Goal: Task Accomplishment & Management: Use online tool/utility

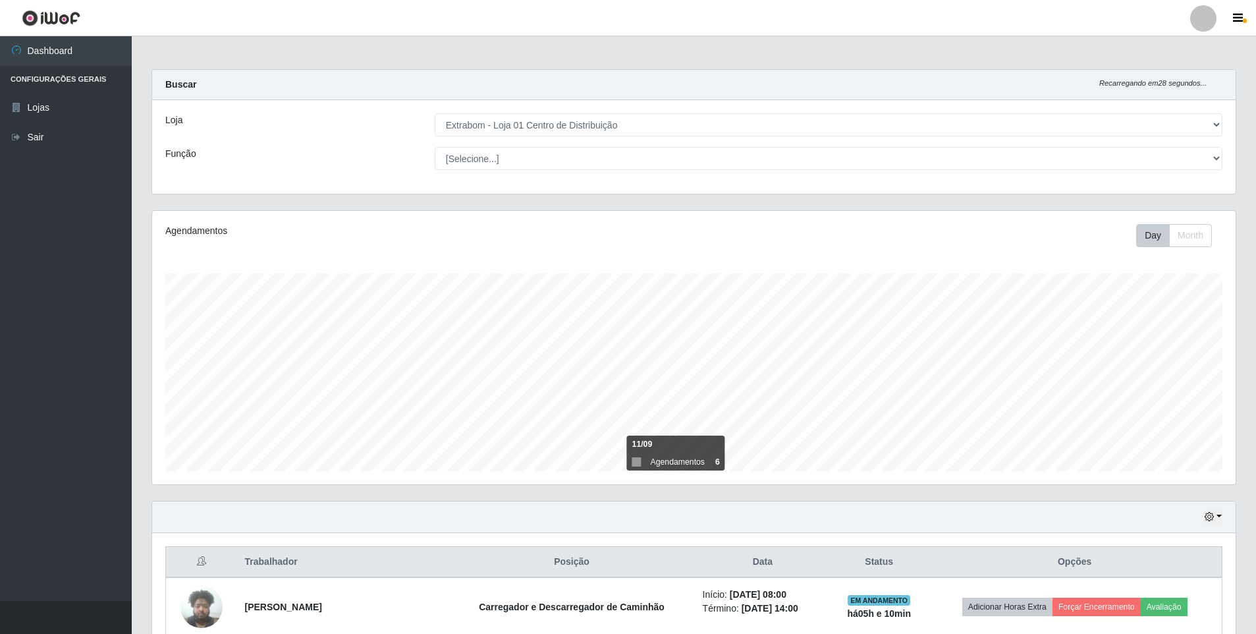
select select "435"
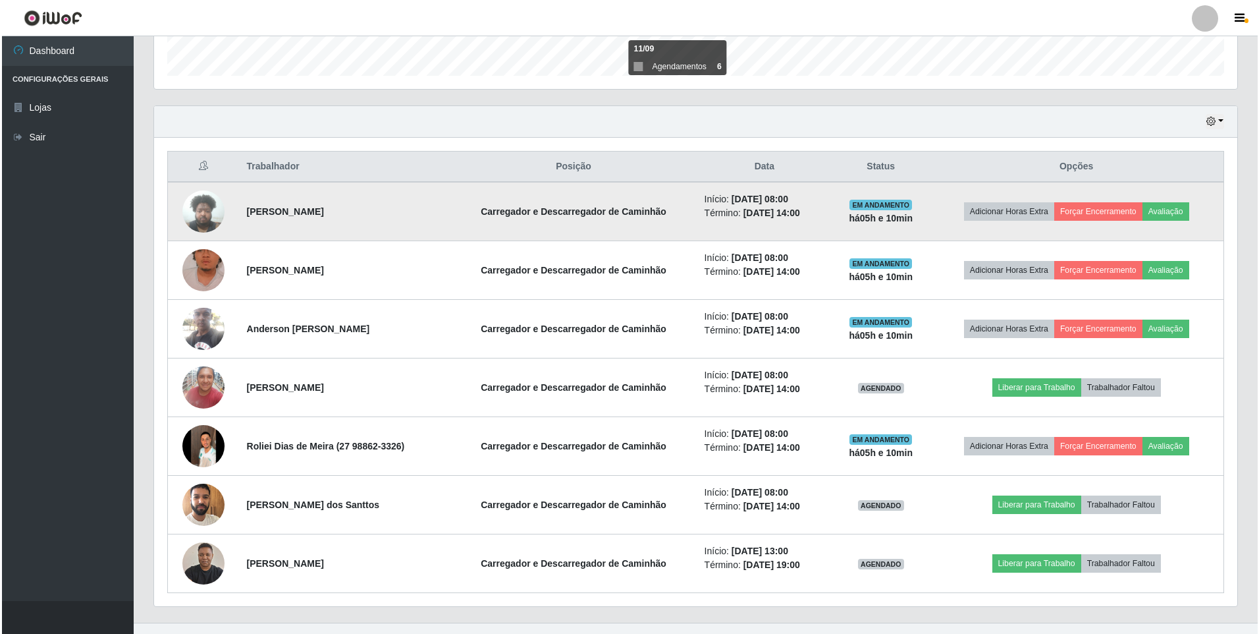
scroll to position [273, 1083]
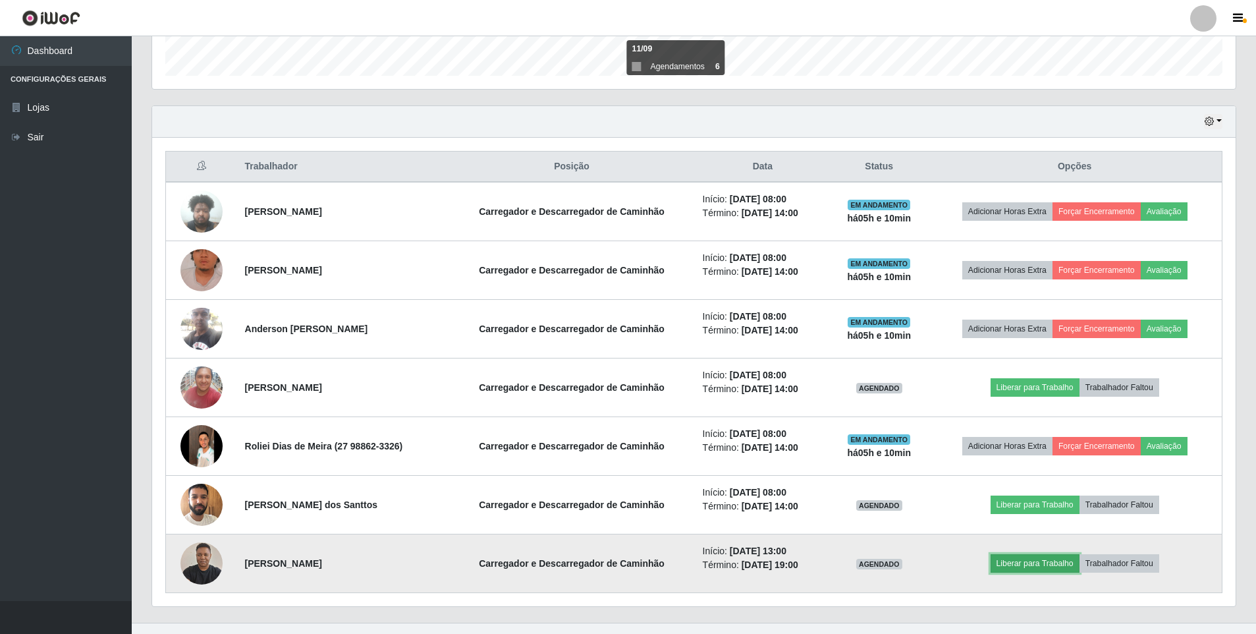
click at [1016, 566] on button "Liberar para Trabalho" at bounding box center [1034, 563] width 89 height 18
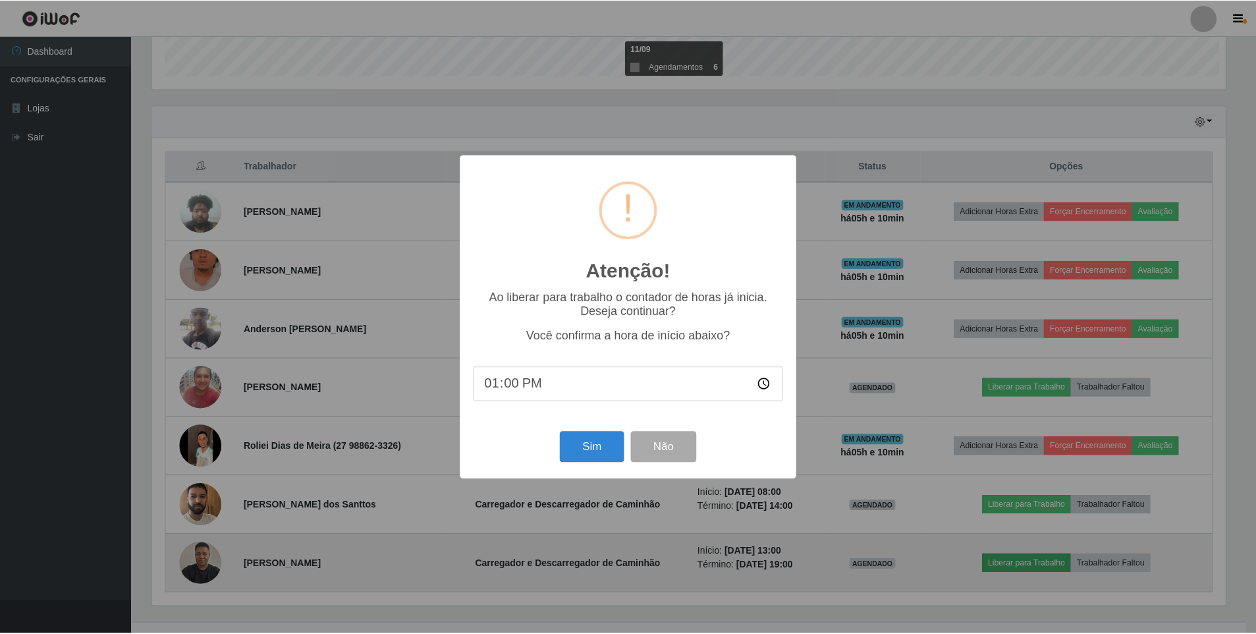
scroll to position [273, 1077]
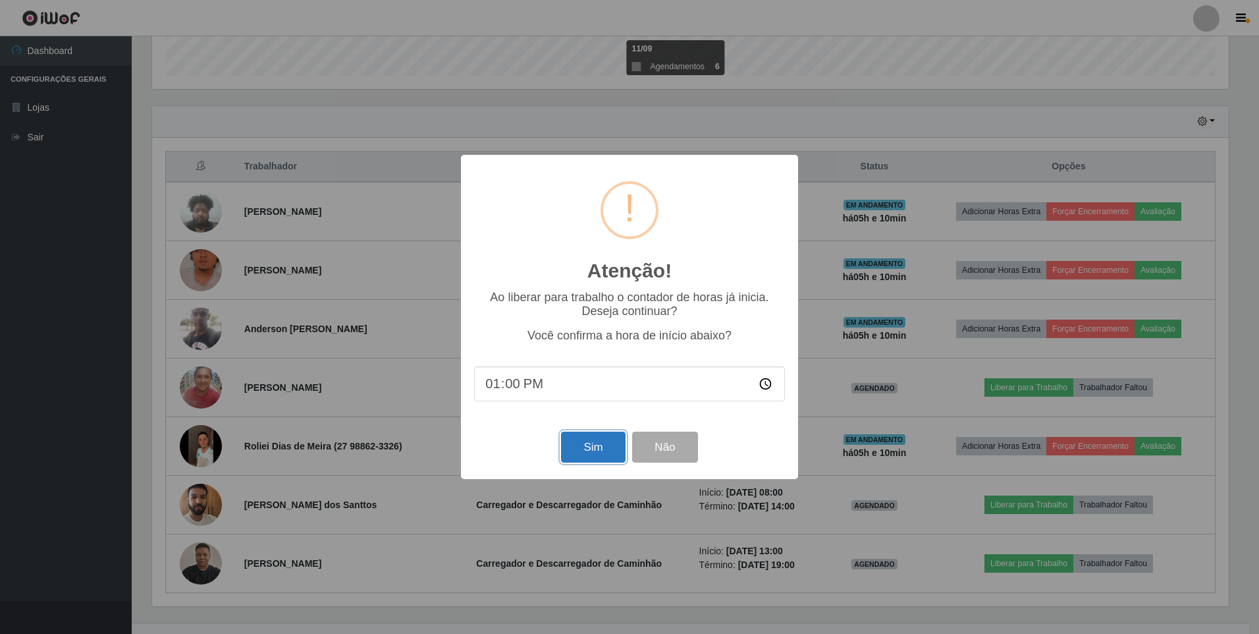
click at [579, 448] on button "Sim" at bounding box center [593, 446] width 64 height 31
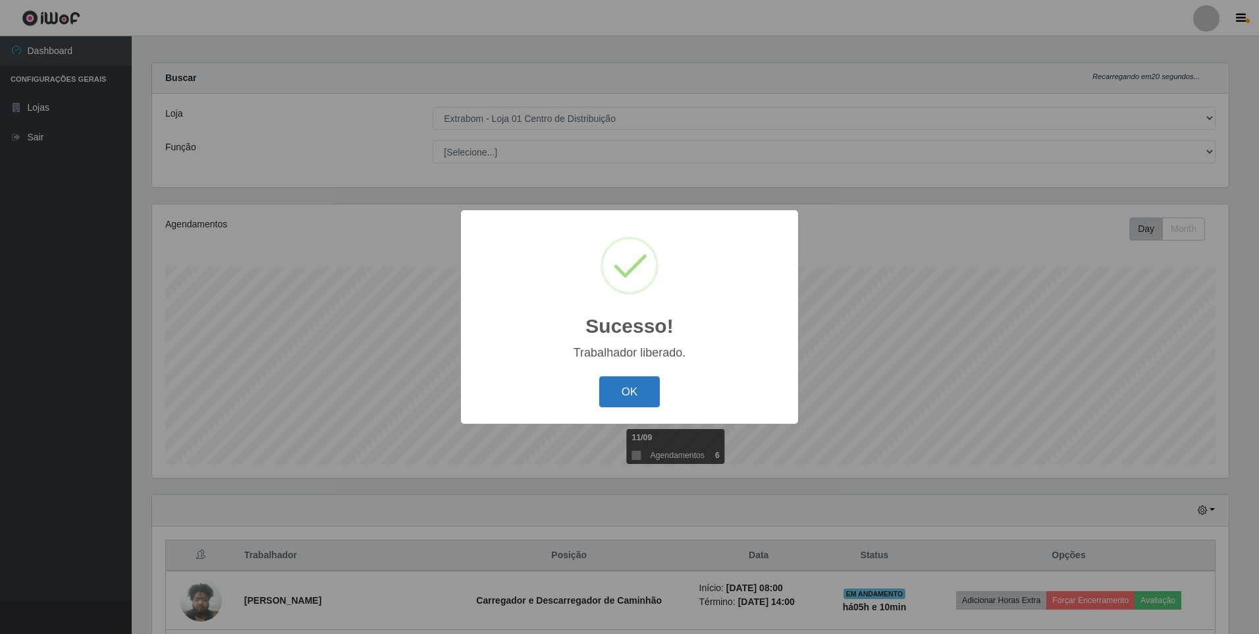
click at [614, 396] on button "OK" at bounding box center [629, 391] width 61 height 31
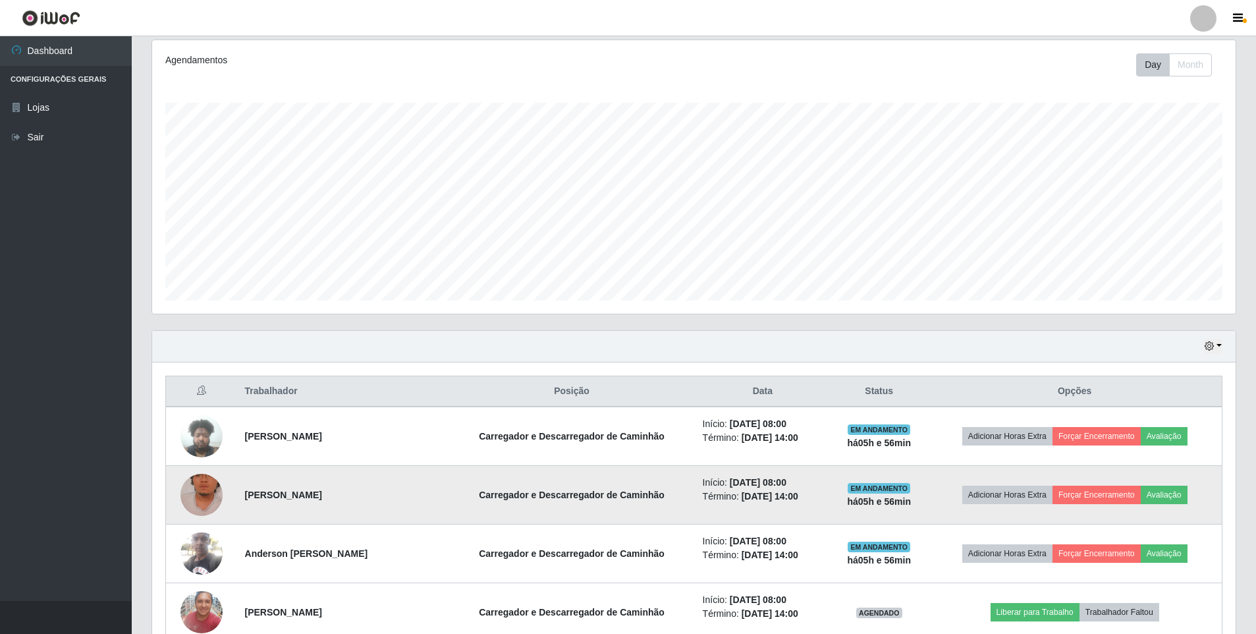
scroll to position [198, 0]
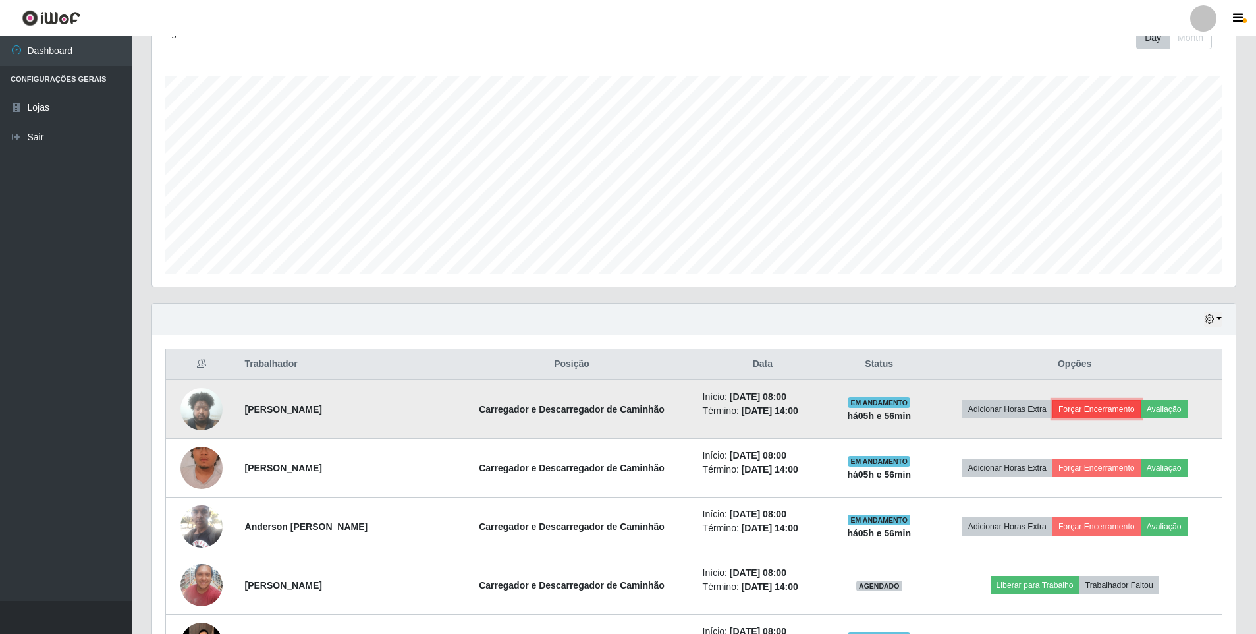
click at [1109, 411] on button "Forçar Encerramento" at bounding box center [1096, 409] width 88 height 18
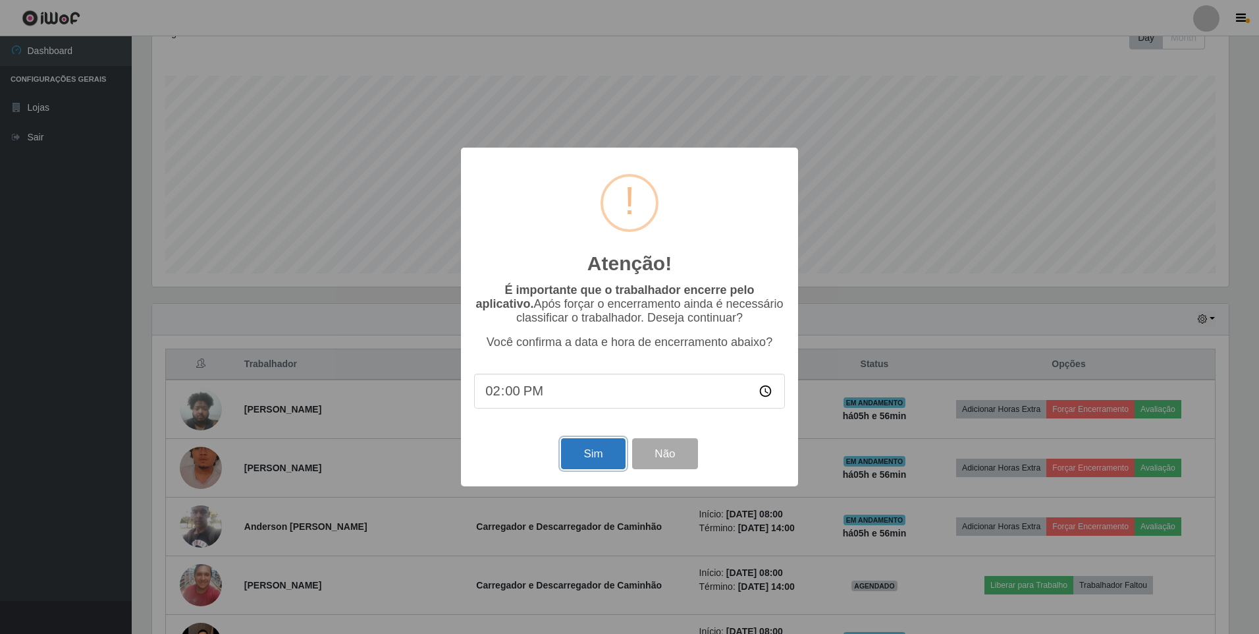
click at [588, 464] on button "Sim" at bounding box center [593, 453] width 64 height 31
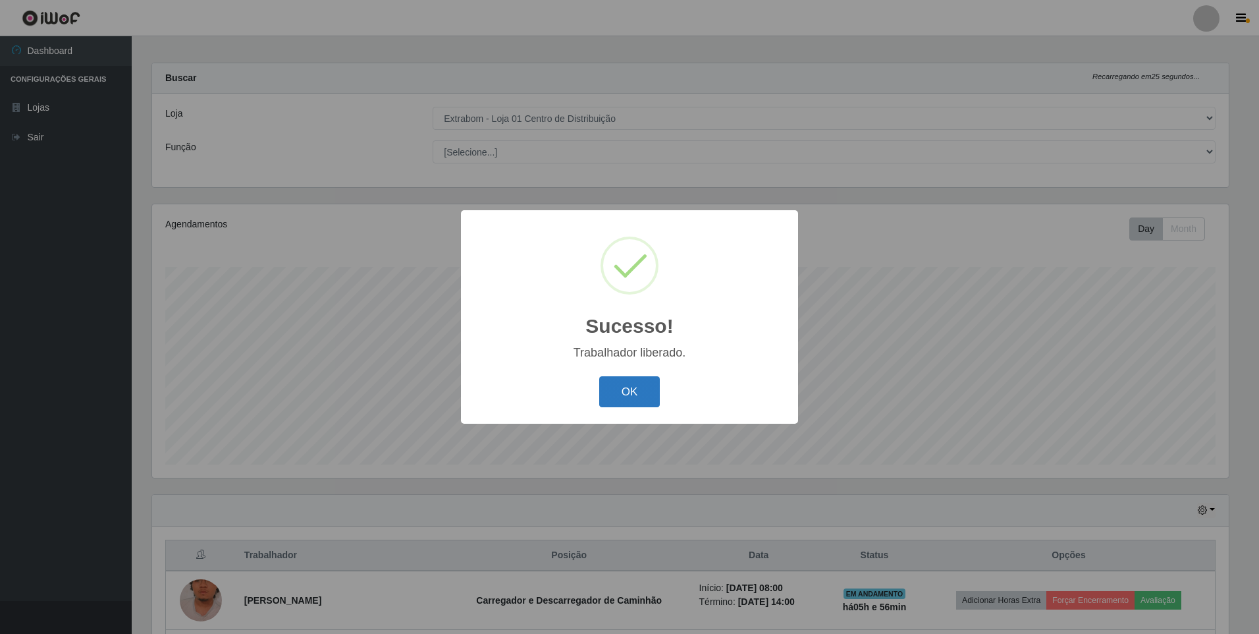
click at [614, 382] on button "OK" at bounding box center [629, 391] width 61 height 31
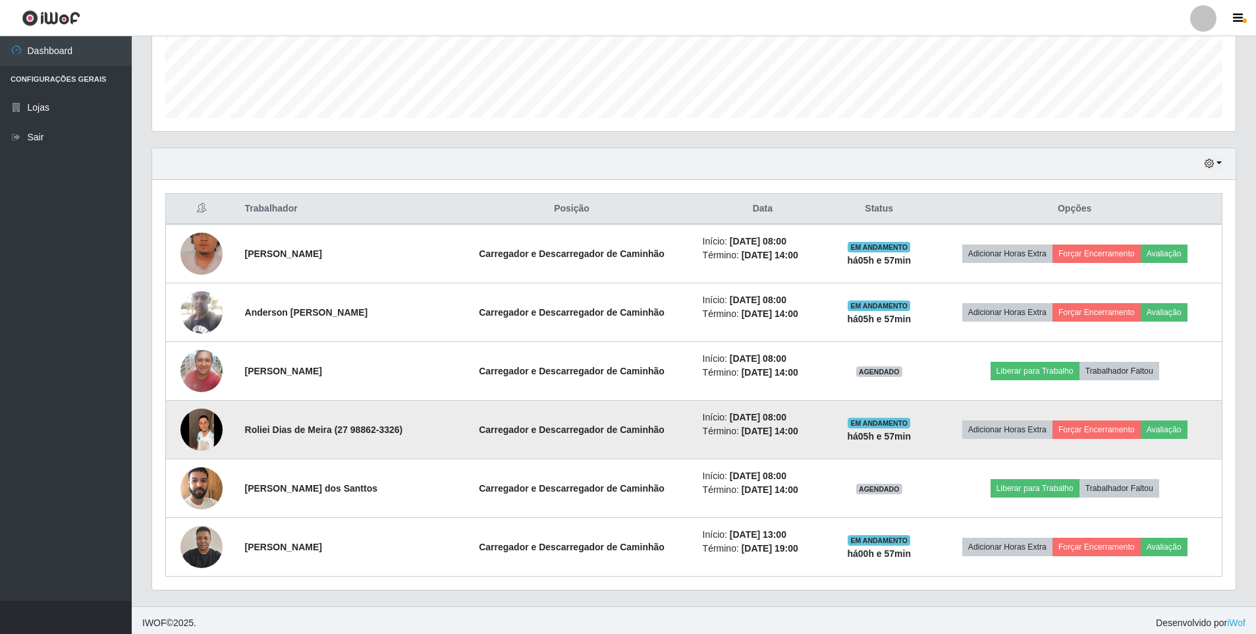
scroll to position [358, 0]
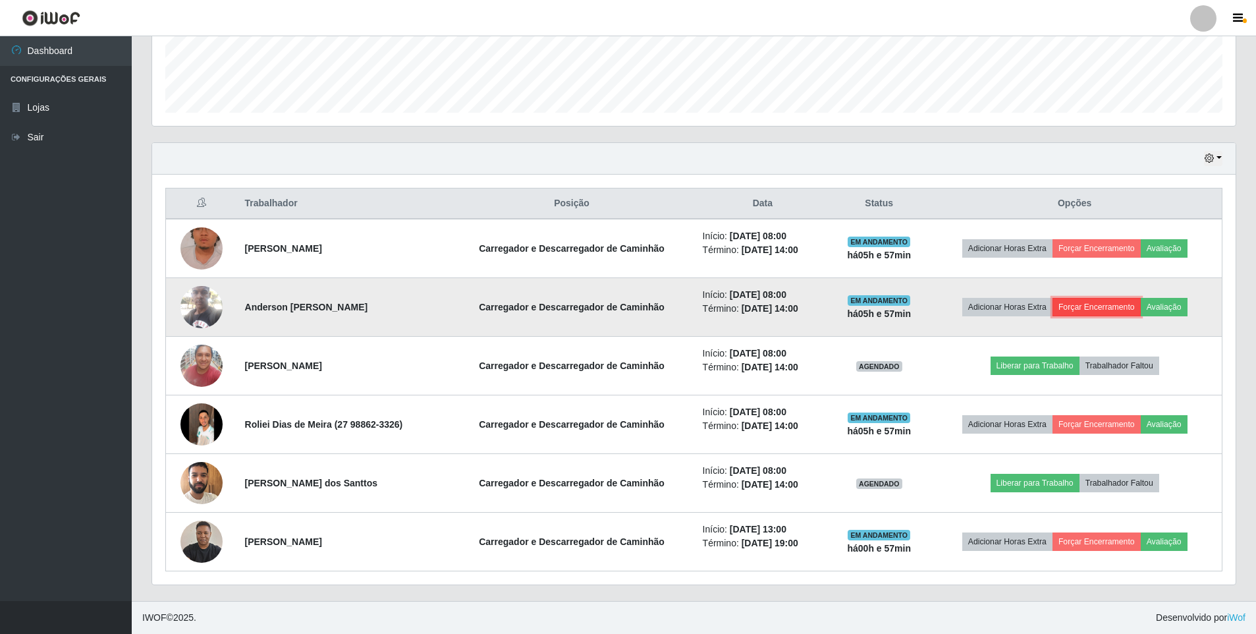
click at [1094, 308] on button "Forçar Encerramento" at bounding box center [1096, 307] width 88 height 18
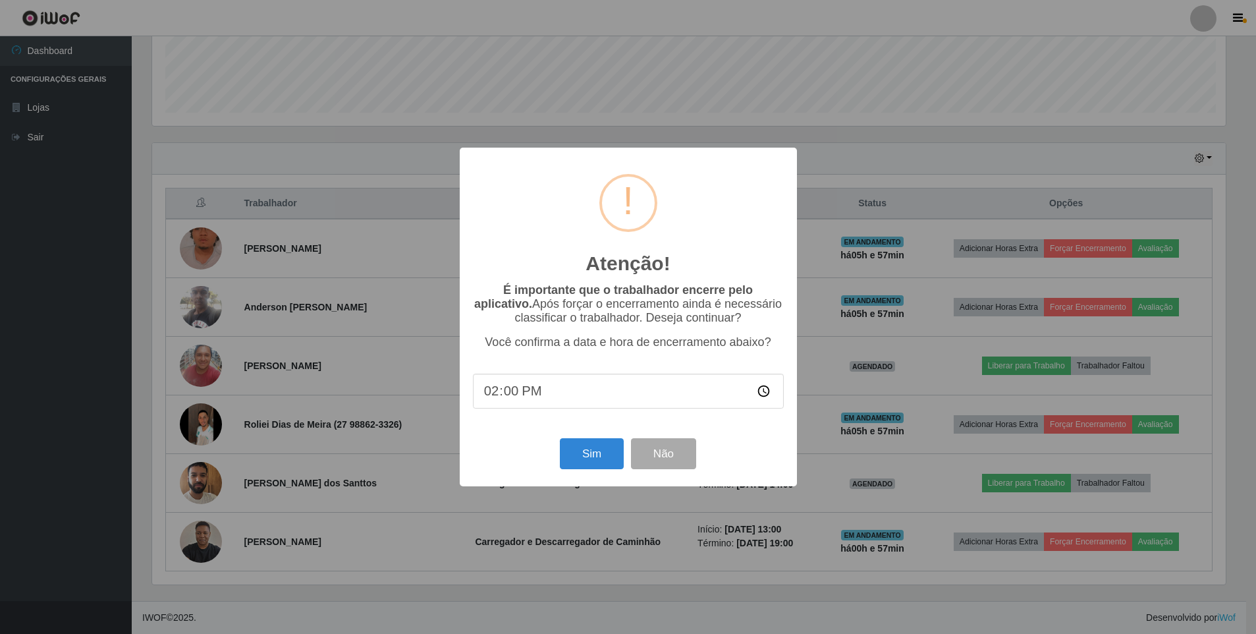
scroll to position [273, 1077]
click at [595, 452] on button "Sim" at bounding box center [593, 453] width 64 height 31
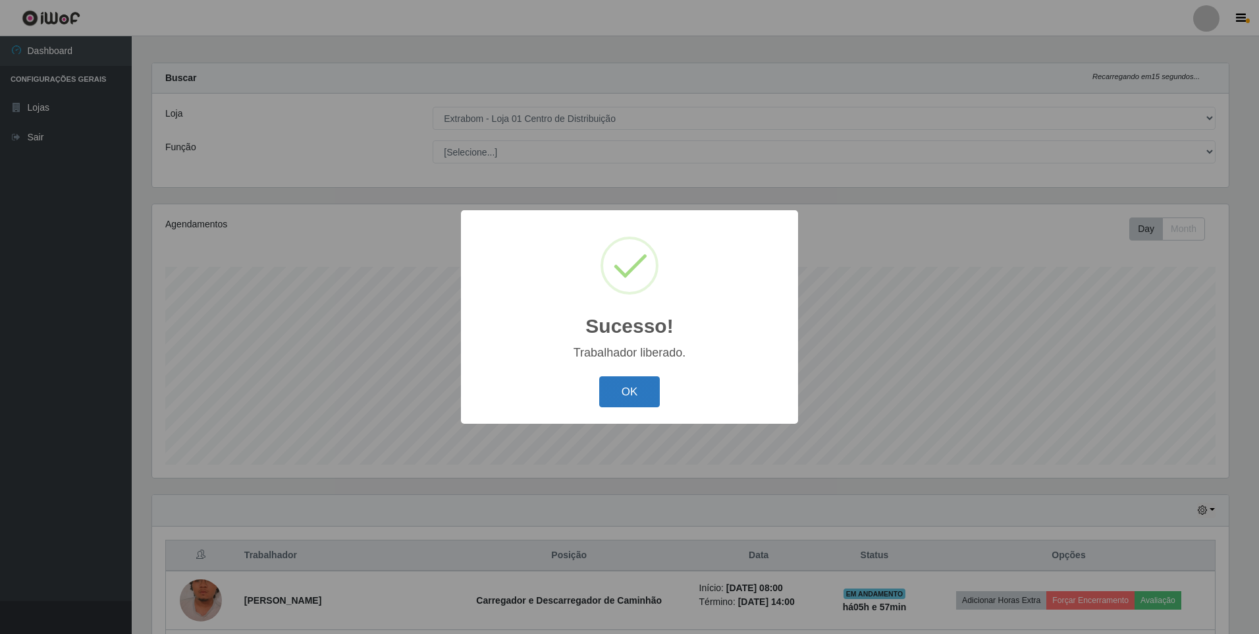
click at [640, 400] on button "OK" at bounding box center [629, 391] width 61 height 31
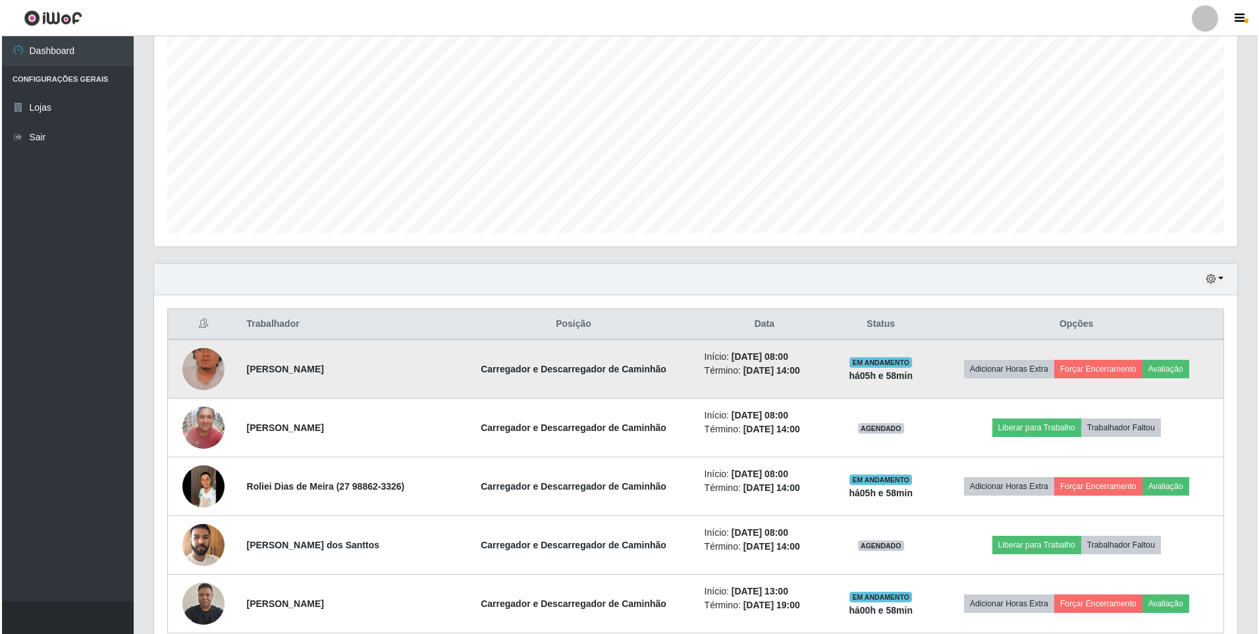
scroll to position [270, 0]
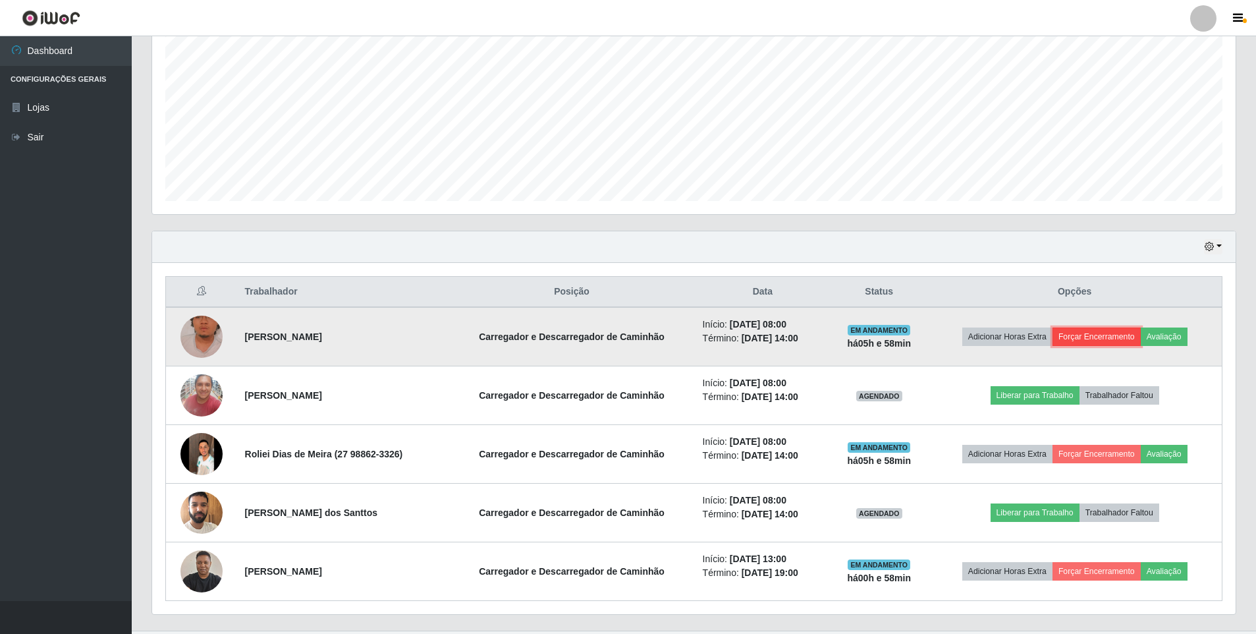
click at [1106, 341] on button "Forçar Encerramento" at bounding box center [1096, 336] width 88 height 18
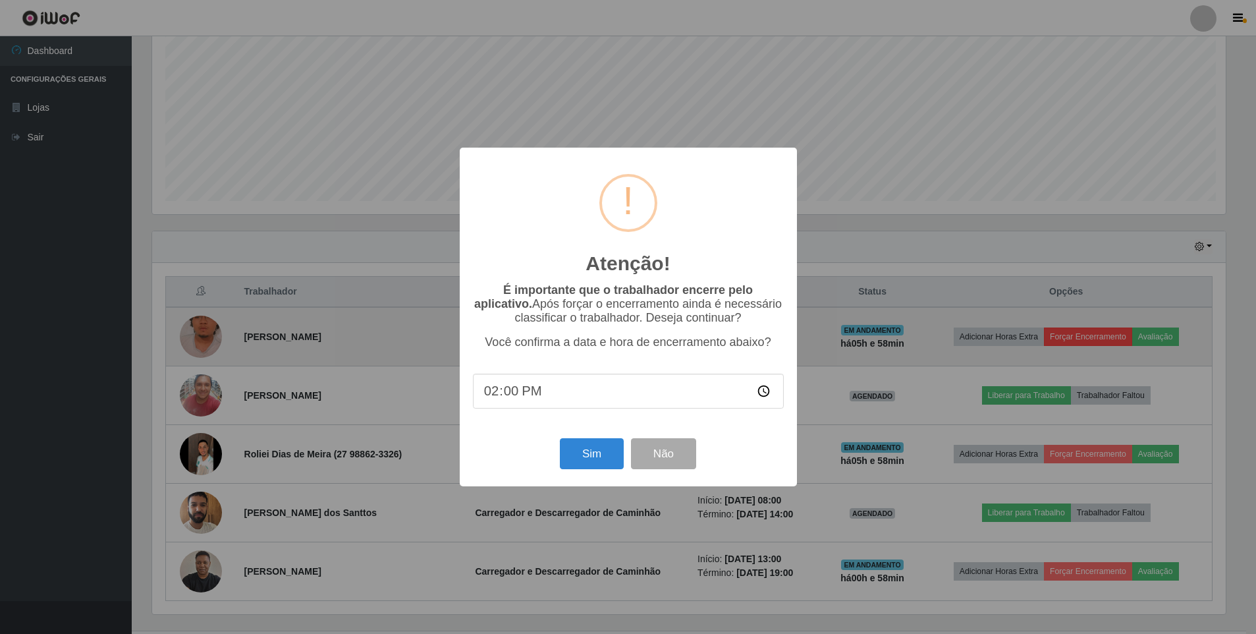
scroll to position [273, 1077]
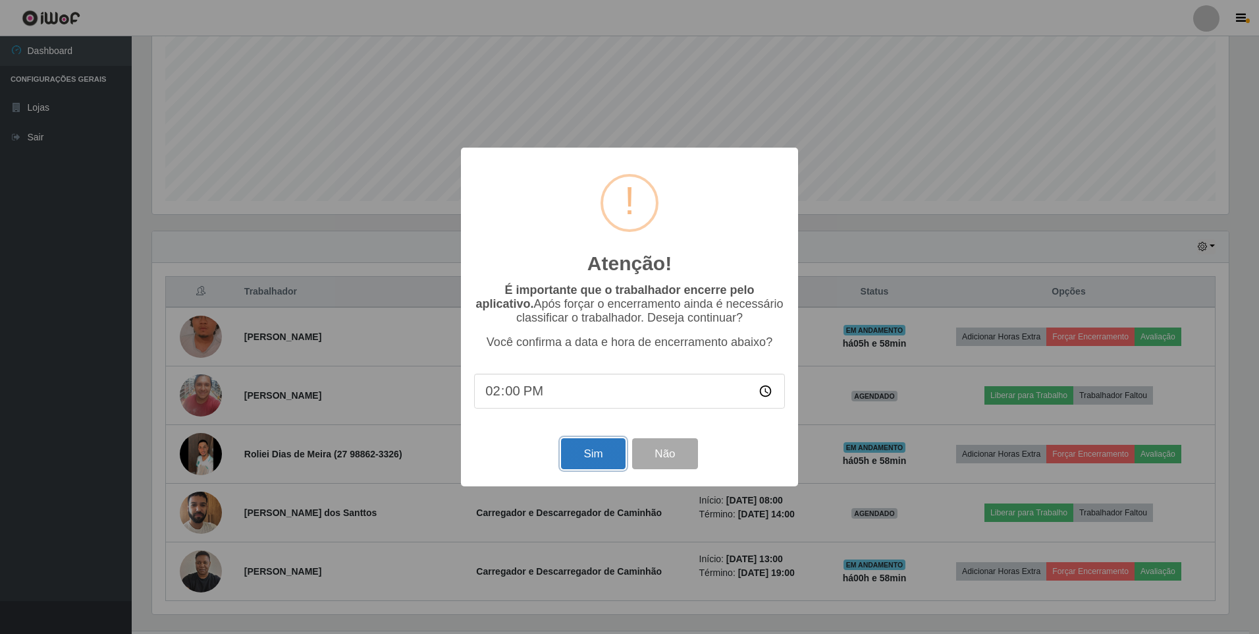
click at [587, 457] on button "Sim" at bounding box center [593, 453] width 64 height 31
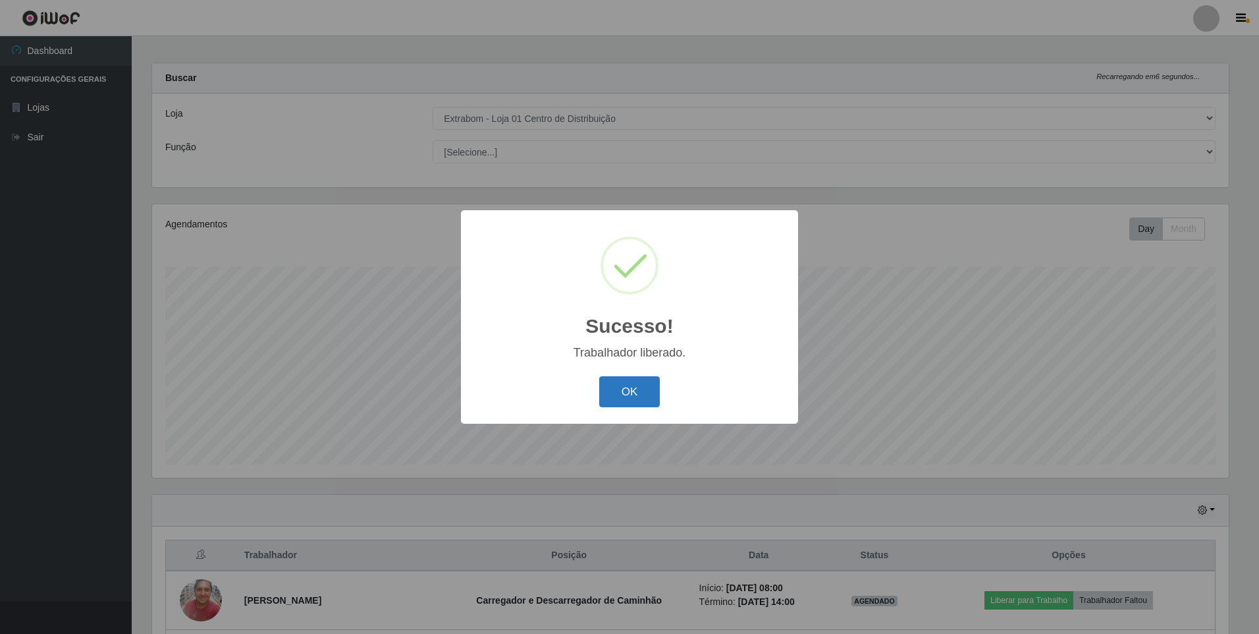
click at [610, 402] on button "OK" at bounding box center [629, 391] width 61 height 31
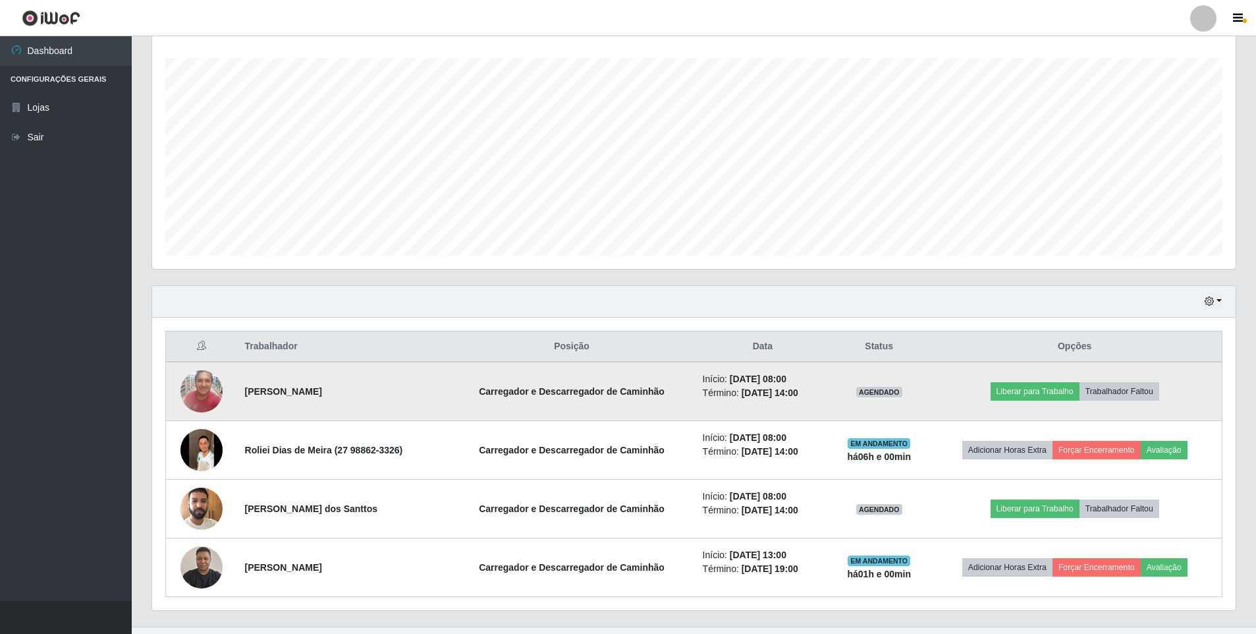
scroll to position [241, 0]
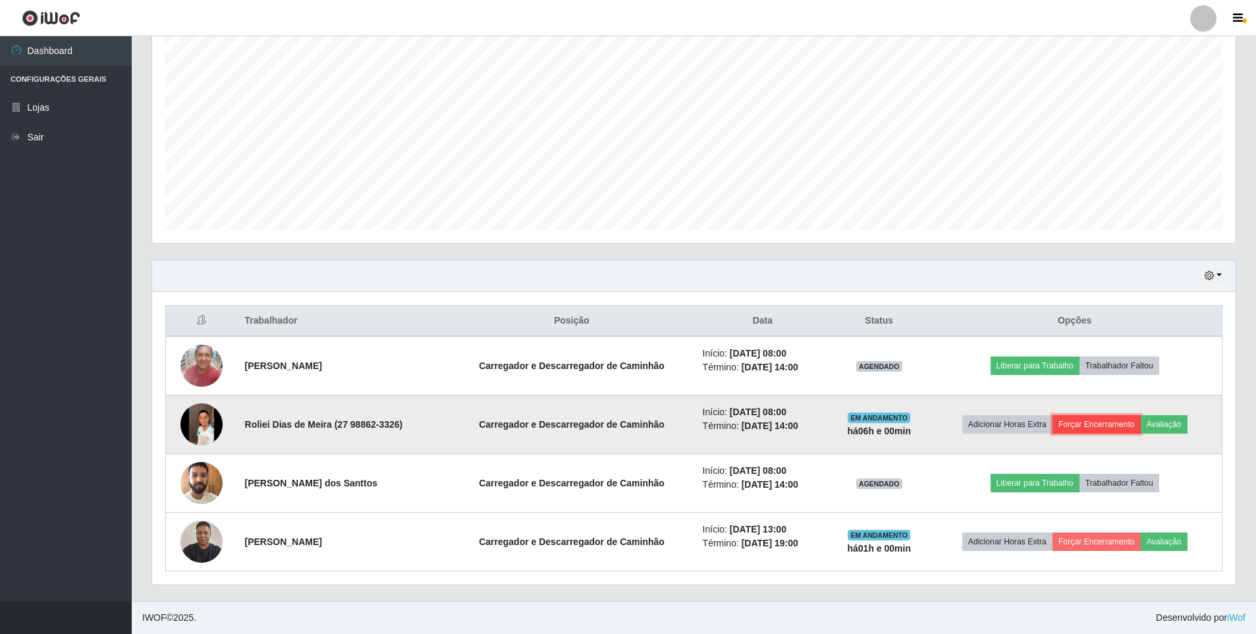
click at [1094, 431] on button "Forçar Encerramento" at bounding box center [1096, 424] width 88 height 18
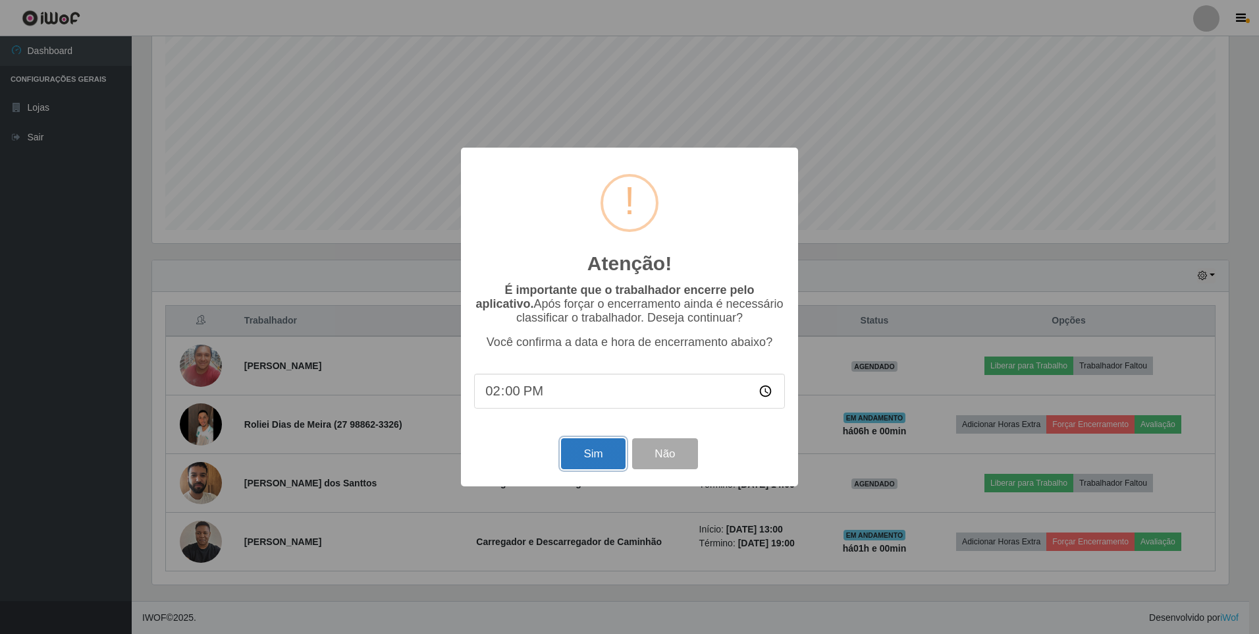
click at [587, 465] on button "Sim" at bounding box center [593, 453] width 64 height 31
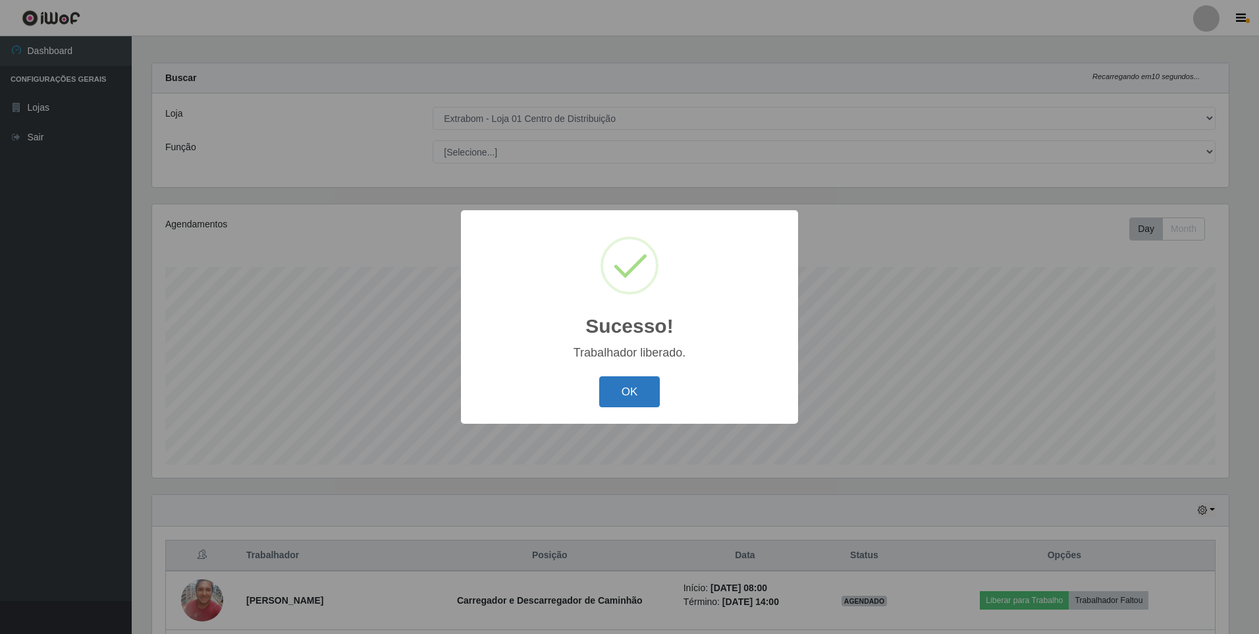
click at [639, 381] on button "OK" at bounding box center [629, 391] width 61 height 31
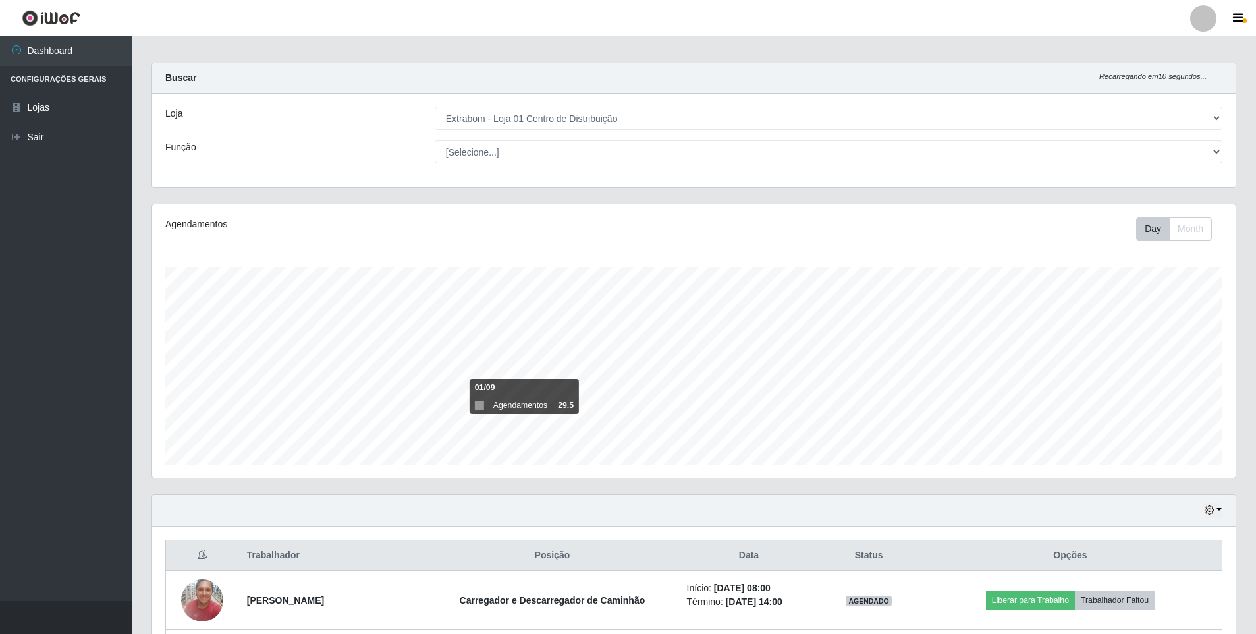
scroll to position [0, 0]
